Goal: Transaction & Acquisition: Obtain resource

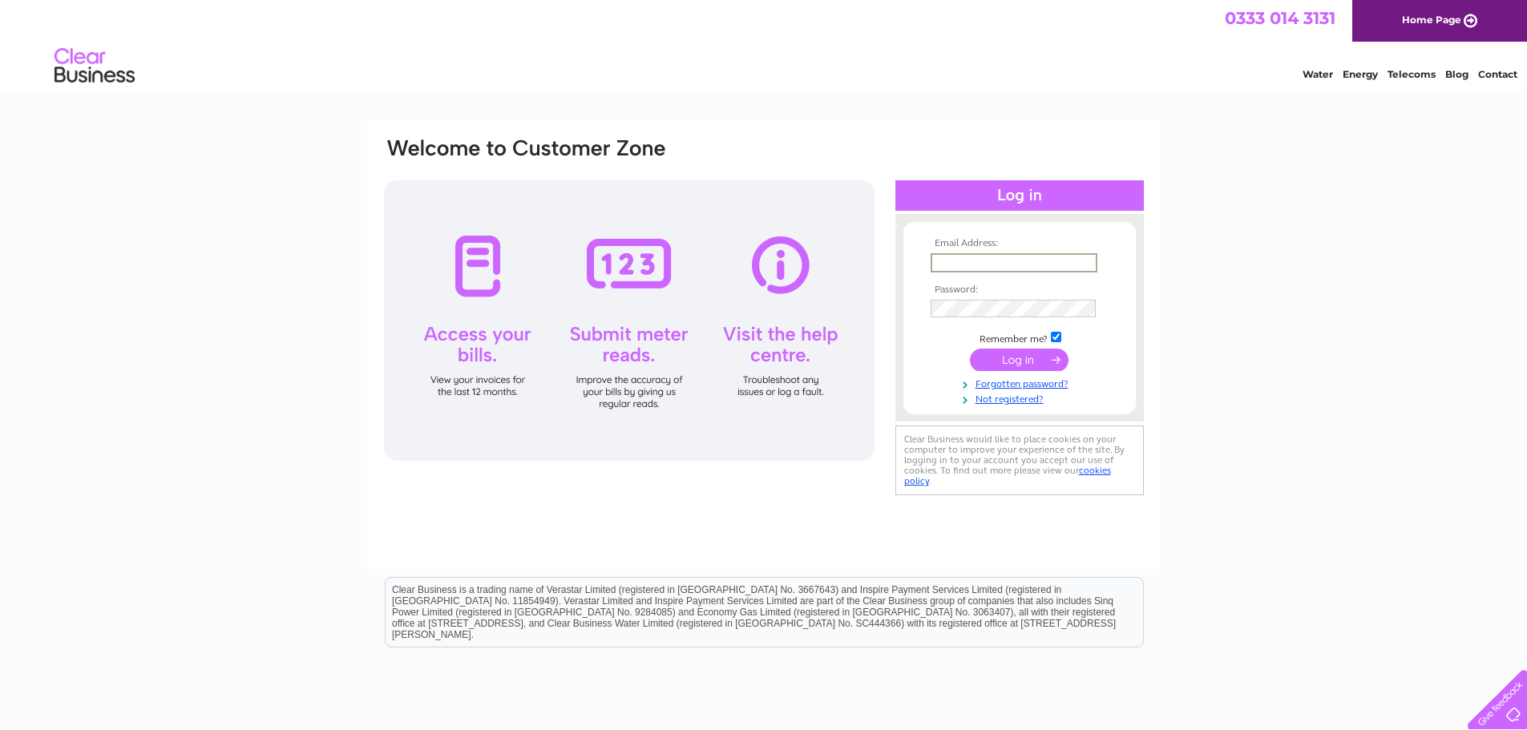
drag, startPoint x: 986, startPoint y: 265, endPoint x: 1011, endPoint y: 260, distance: 25.3
click at [986, 265] on input "text" at bounding box center [1014, 262] width 167 height 19
type input "[PERSON_NAME][EMAIL_ADDRESS][DOMAIN_NAME]"
click at [970, 349] on input "submit" at bounding box center [1019, 360] width 99 height 22
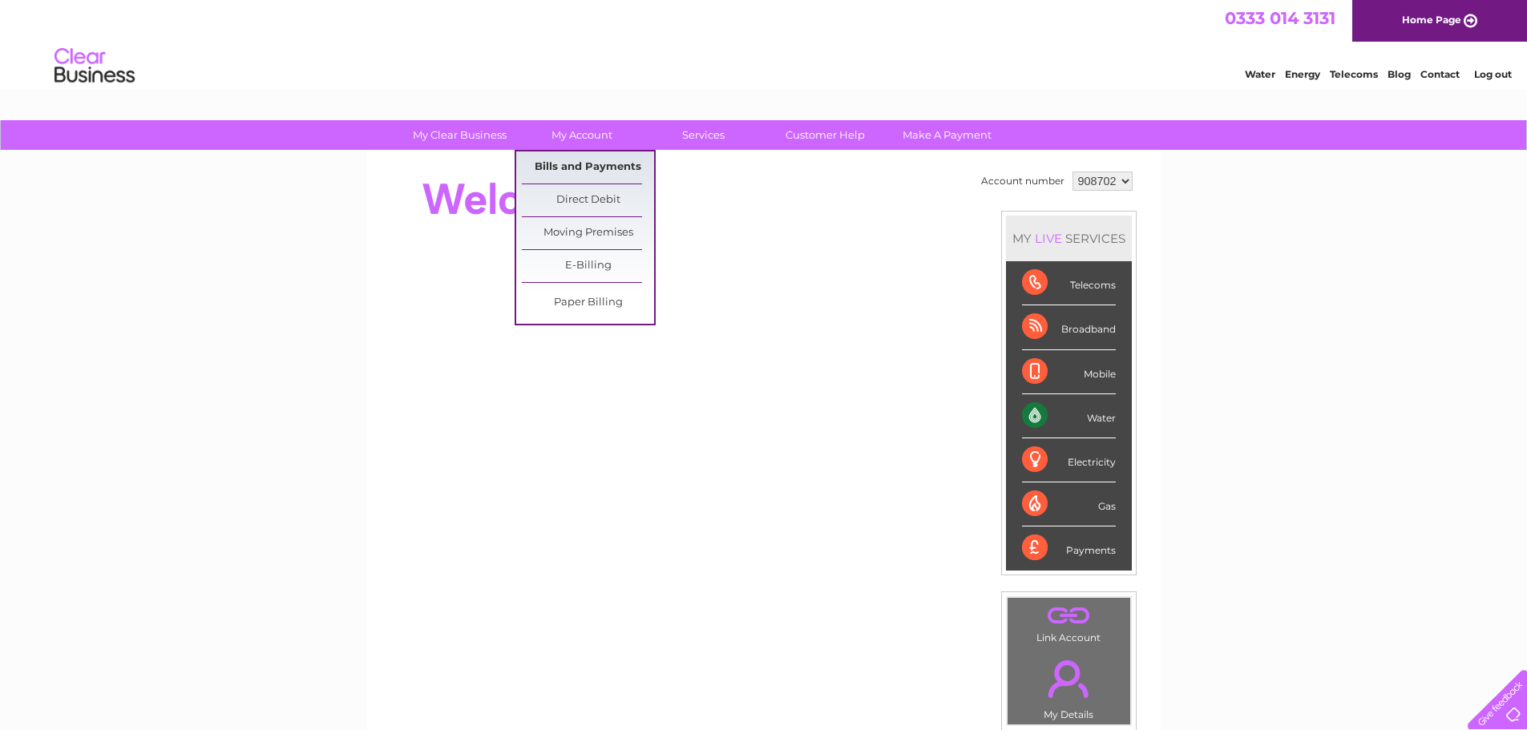
click at [592, 158] on link "Bills and Payments" at bounding box center [588, 168] width 132 height 32
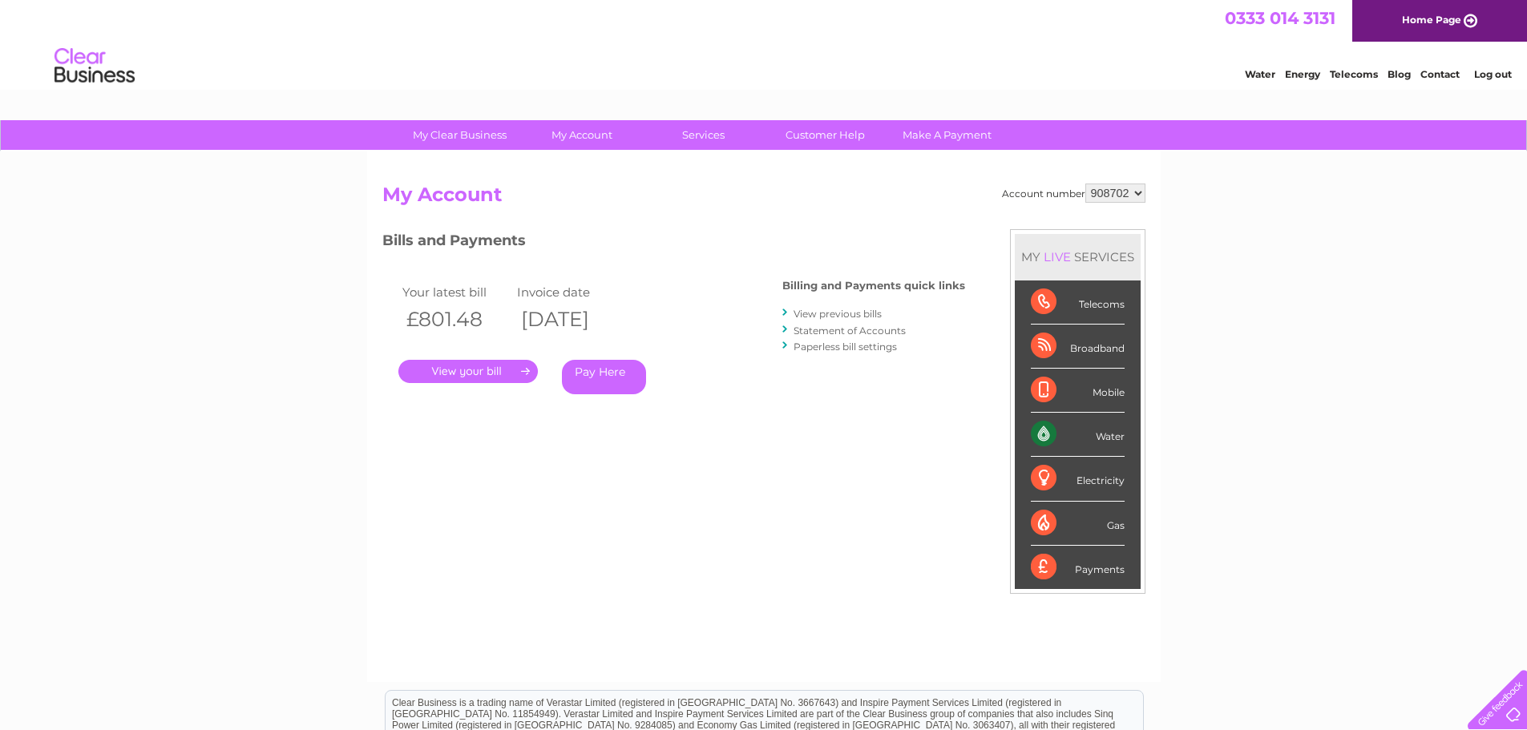
click at [481, 376] on link "." at bounding box center [469, 371] width 140 height 23
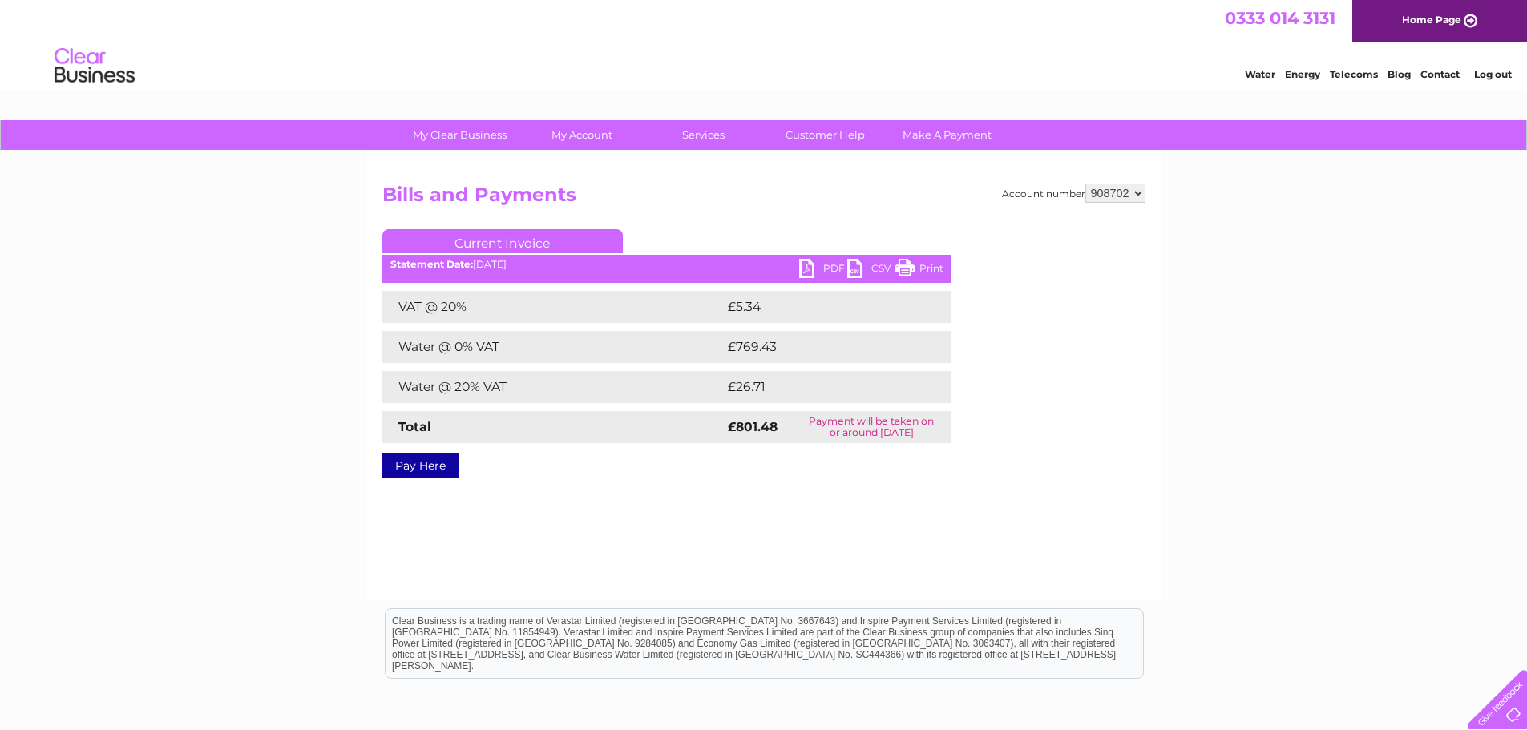
click at [805, 267] on link "PDF" at bounding box center [823, 270] width 48 height 23
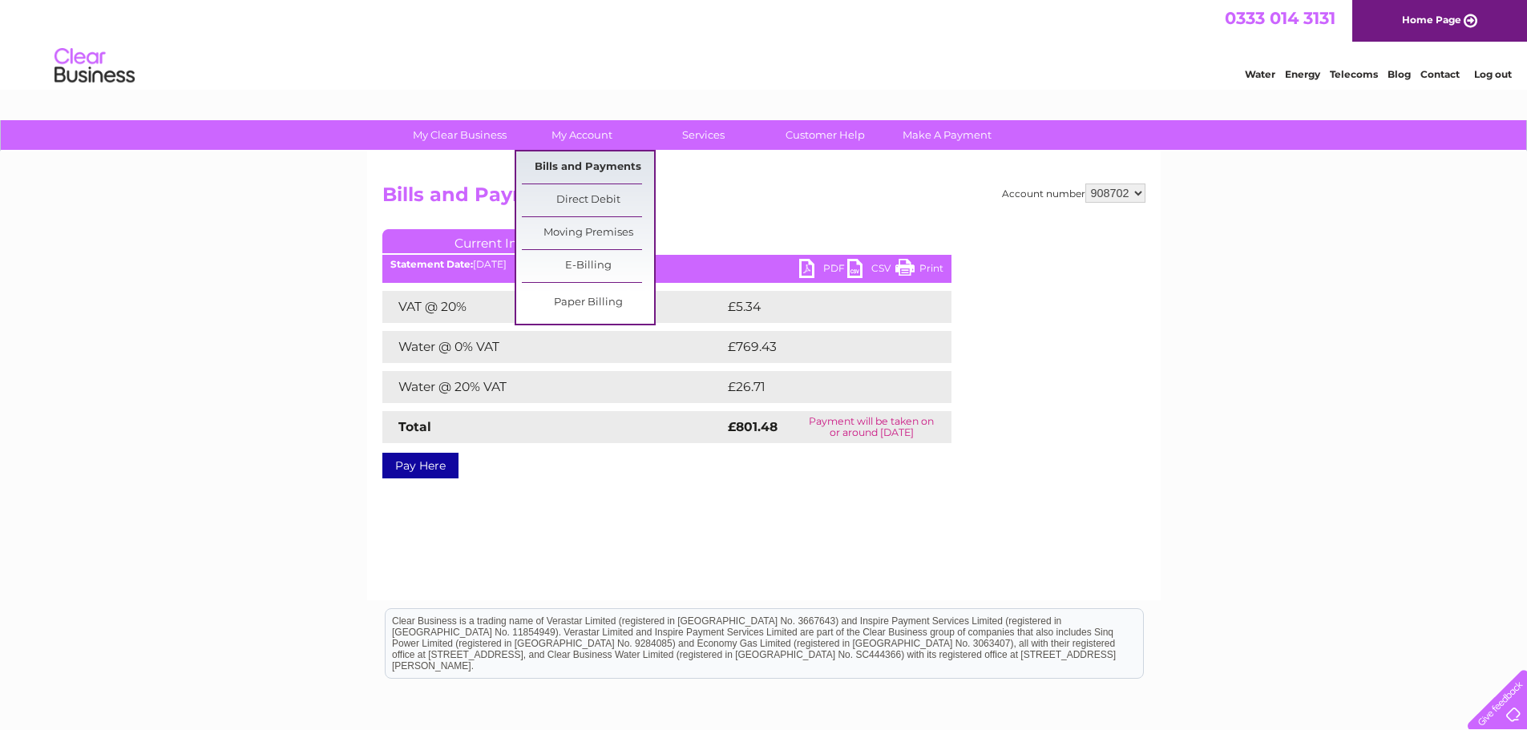
click at [574, 158] on link "Bills and Payments" at bounding box center [588, 168] width 132 height 32
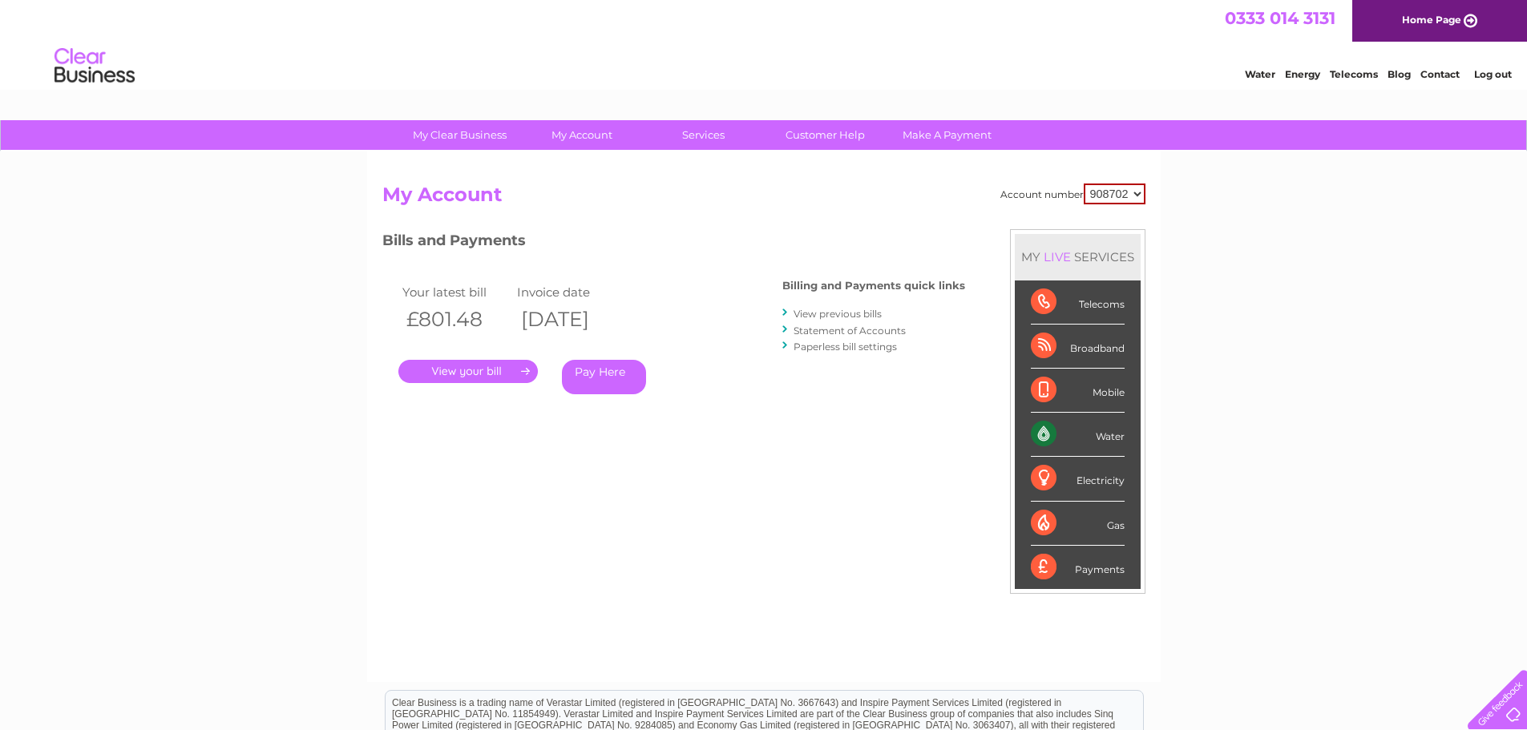
click at [845, 317] on link "View previous bills" at bounding box center [838, 314] width 88 height 12
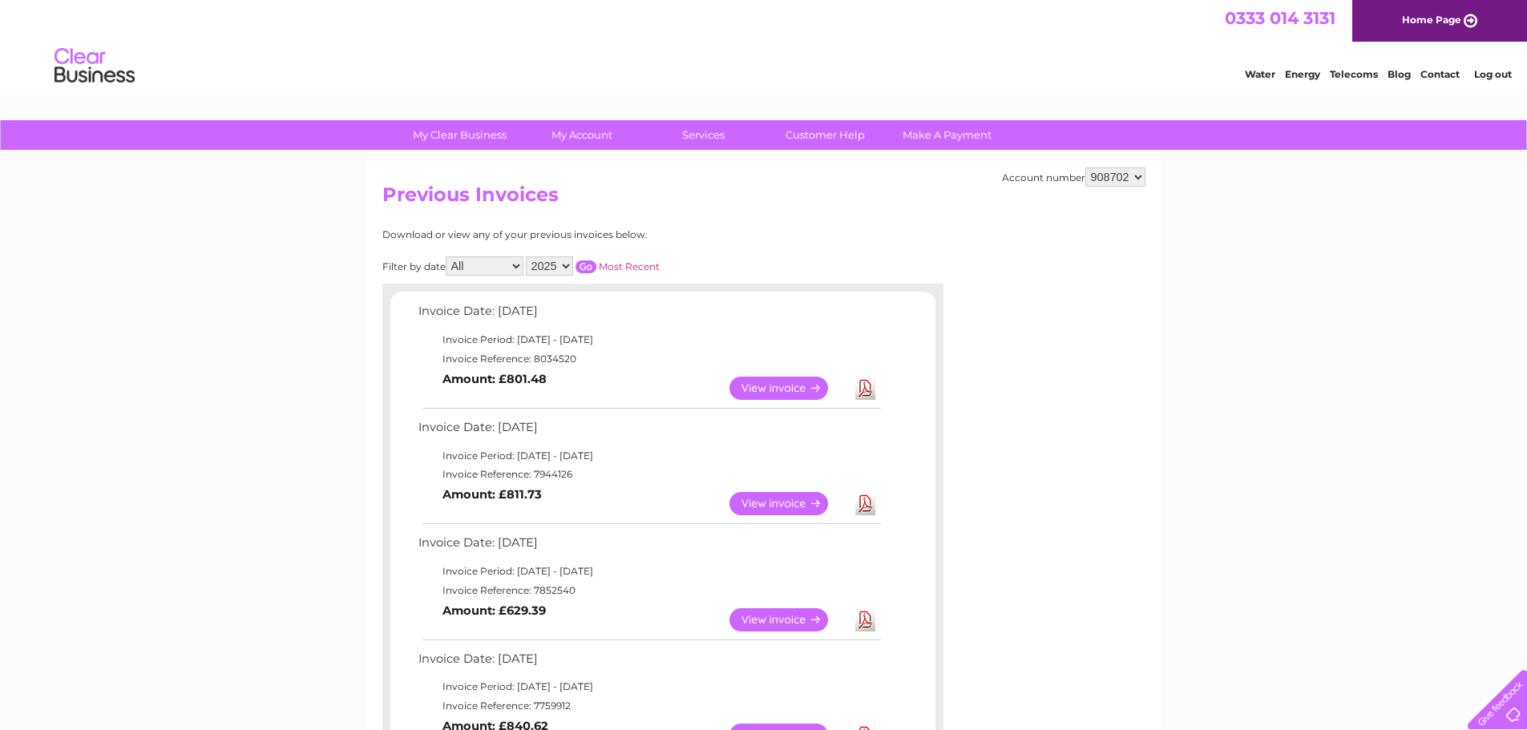
click at [868, 508] on link "Download" at bounding box center [866, 503] width 20 height 23
